Goal: Transaction & Acquisition: Purchase product/service

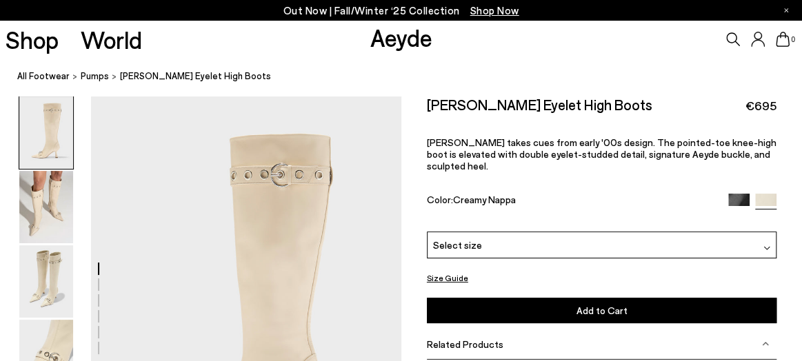
click at [465, 238] on span "Select size" at bounding box center [457, 245] width 49 height 14
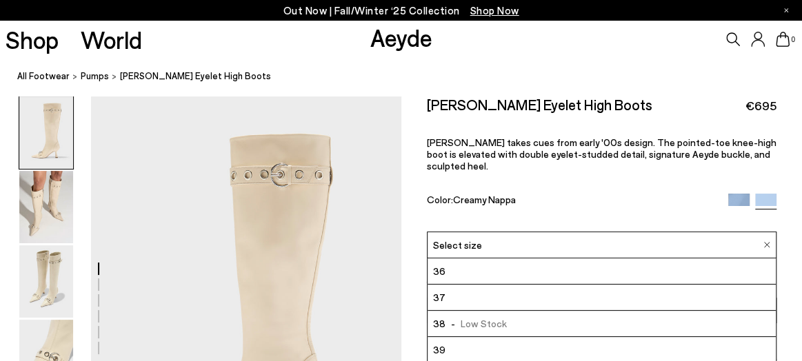
click at [407, 221] on div "Size Guide Shoes Belt Our shoes come in European sizing. The easiest way to mea…" at bounding box center [601, 338] width 401 height 484
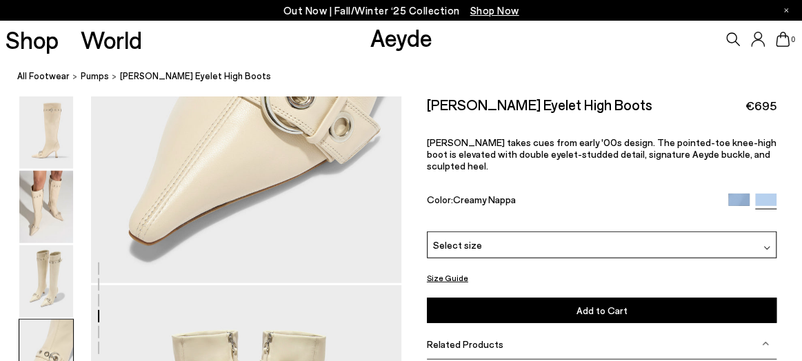
scroll to position [1711, 0]
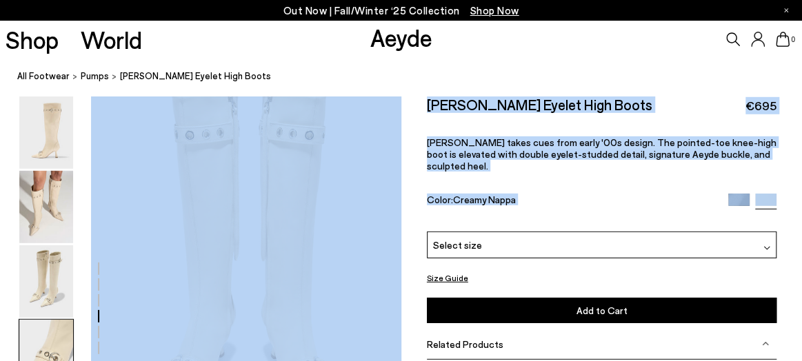
drag, startPoint x: 407, startPoint y: 221, endPoint x: 347, endPoint y: 234, distance: 62.2
click at [92, 76] on span "pumps" at bounding box center [95, 75] width 28 height 11
click at [734, 41] on icon at bounding box center [733, 39] width 14 height 14
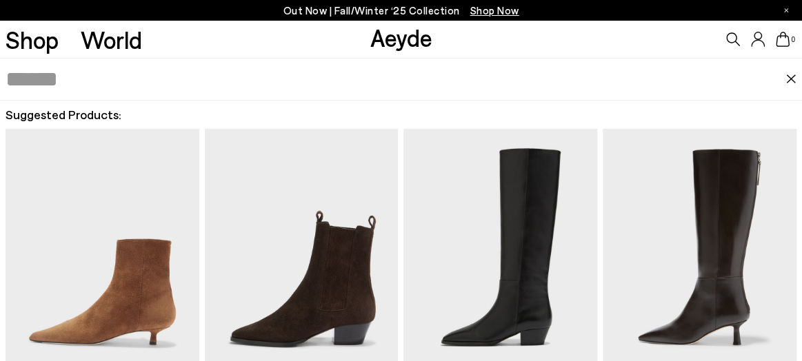
click at [724, 35] on div "0" at bounding box center [667, 39] width 267 height 37
click at [367, 81] on input "text" at bounding box center [396, 79] width 780 height 41
type input "******"
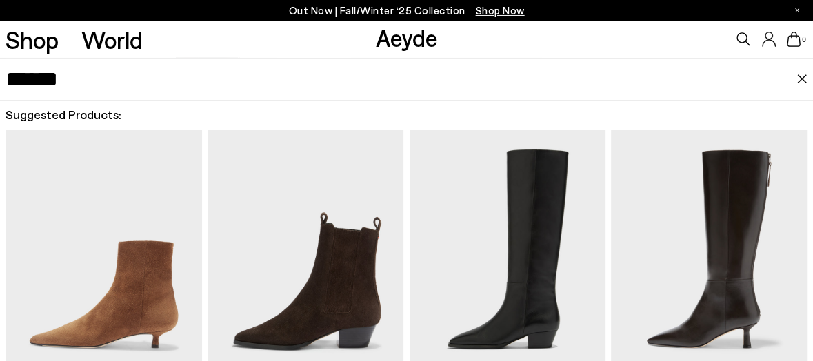
scroll to position [407, 0]
click at [799, 79] on img at bounding box center [801, 79] width 11 height 10
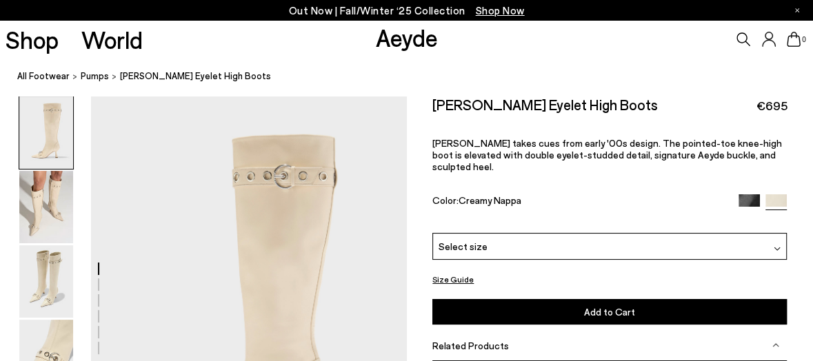
click at [746, 194] on img at bounding box center [748, 204] width 21 height 21
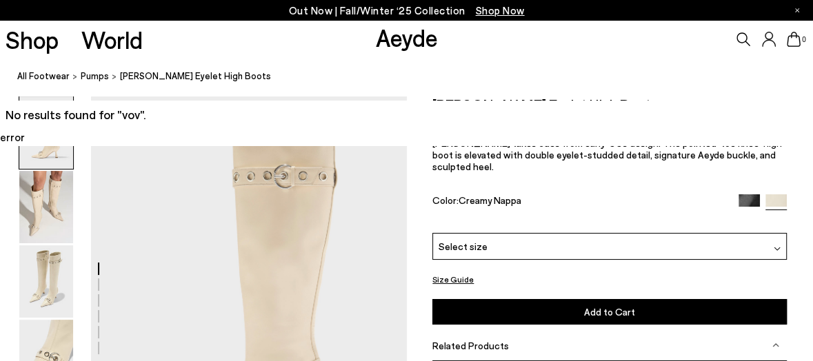
click at [746, 194] on img at bounding box center [748, 204] width 21 height 21
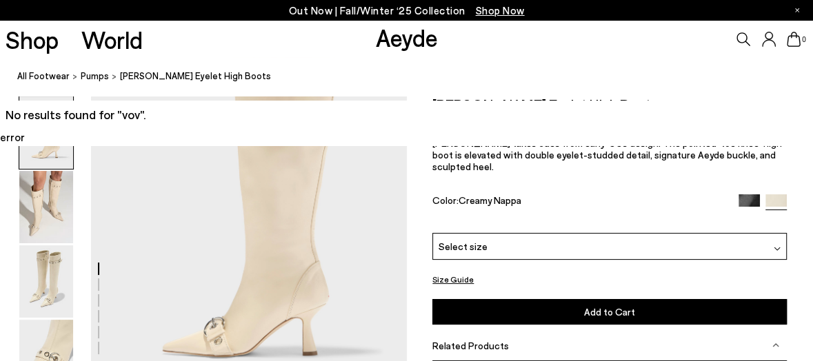
scroll to position [102, 0]
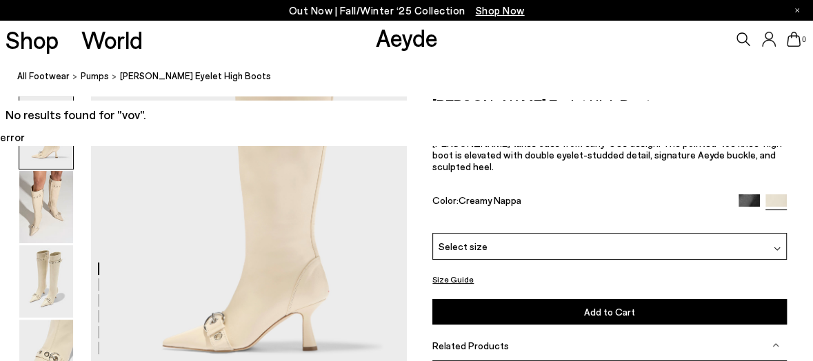
click at [746, 194] on img at bounding box center [748, 204] width 21 height 21
click at [763, 194] on div at bounding box center [762, 202] width 48 height 16
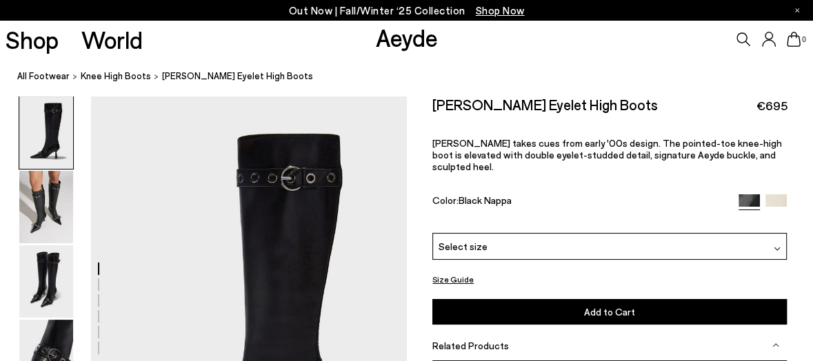
click at [449, 243] on div "Select size" at bounding box center [609, 246] width 354 height 27
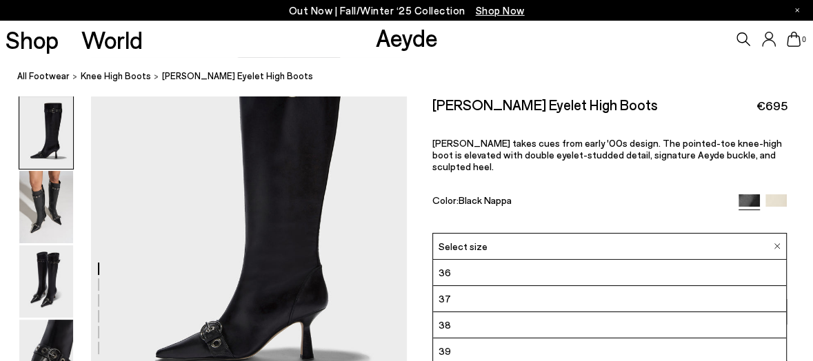
scroll to position [170, 0]
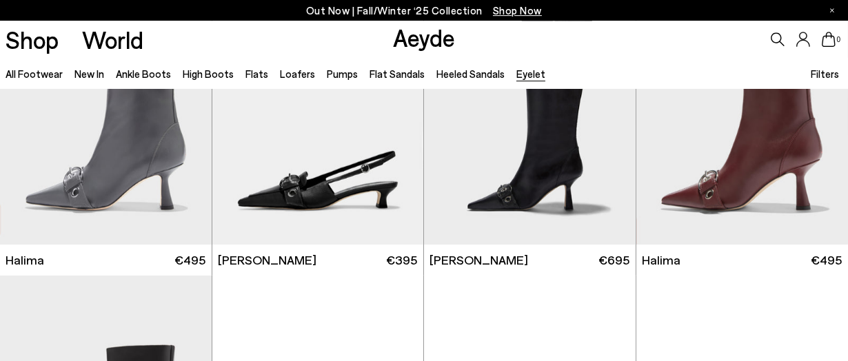
scroll to position [976, 0]
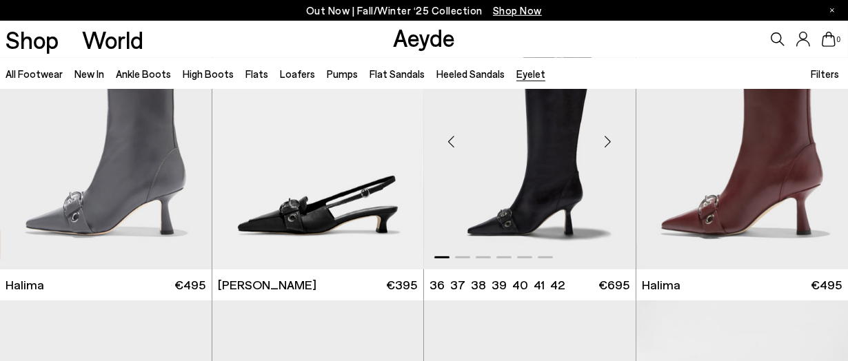
click at [531, 158] on img "1 / 6" at bounding box center [530, 136] width 212 height 266
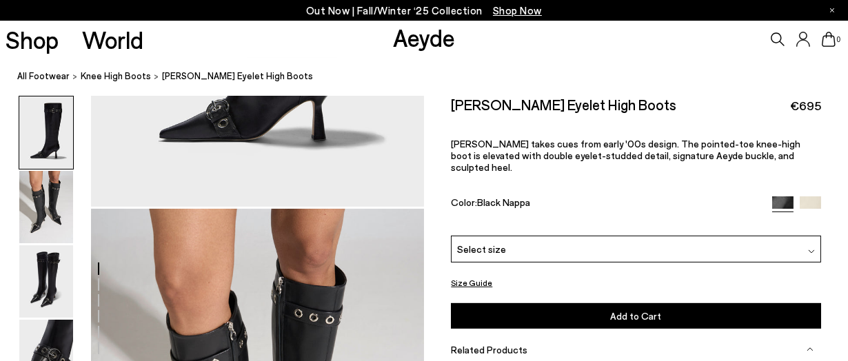
scroll to position [203, 0]
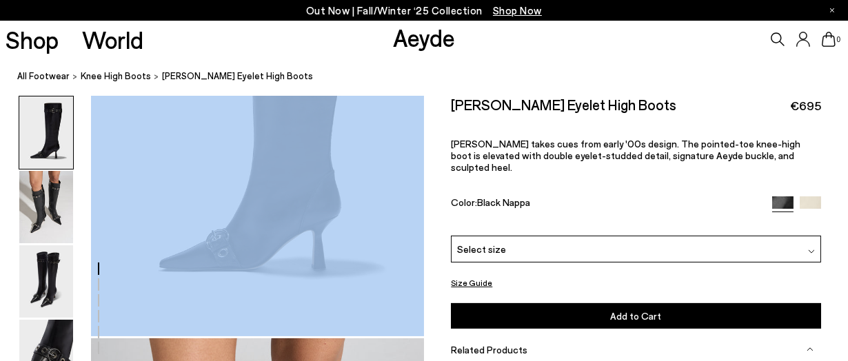
drag, startPoint x: 272, startPoint y: 227, endPoint x: 161, endPoint y: 171, distance: 124.2
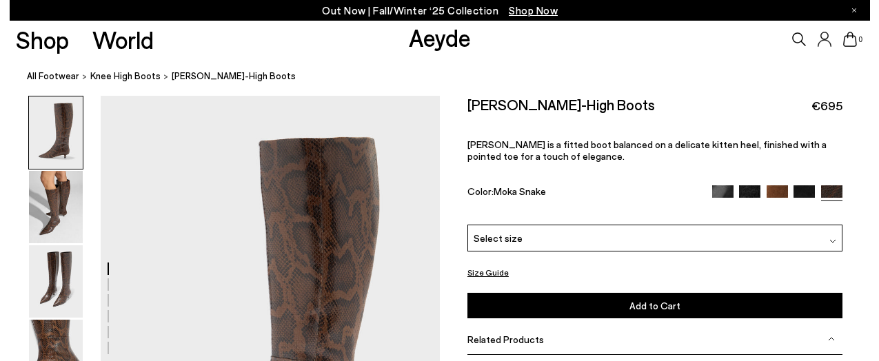
scroll to position [155, 0]
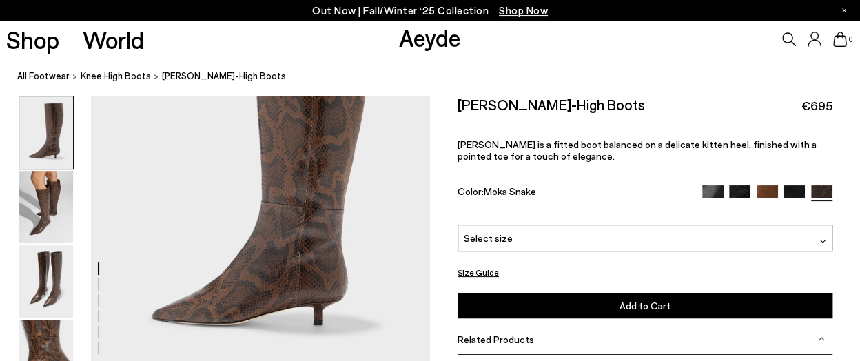
click at [497, 244] on span "Select size" at bounding box center [488, 238] width 49 height 14
